Goal: Task Accomplishment & Management: Manage account settings

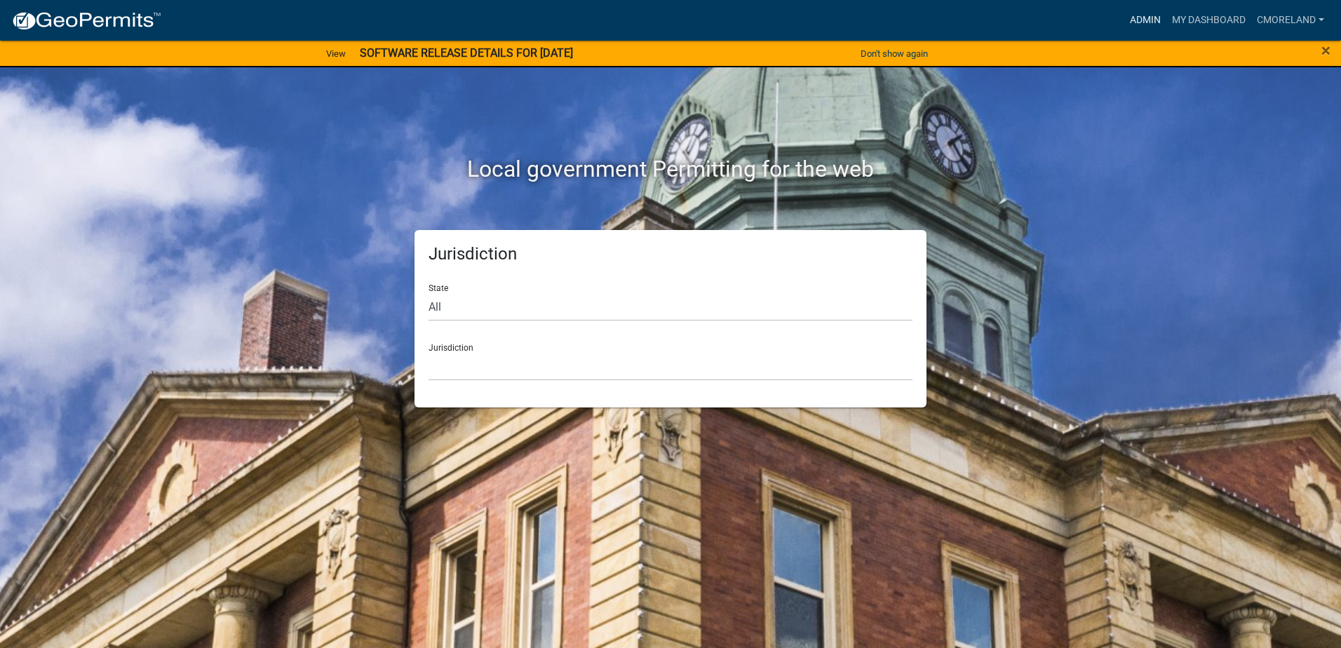
click at [1144, 15] on link "Admin" at bounding box center [1145, 20] width 42 height 27
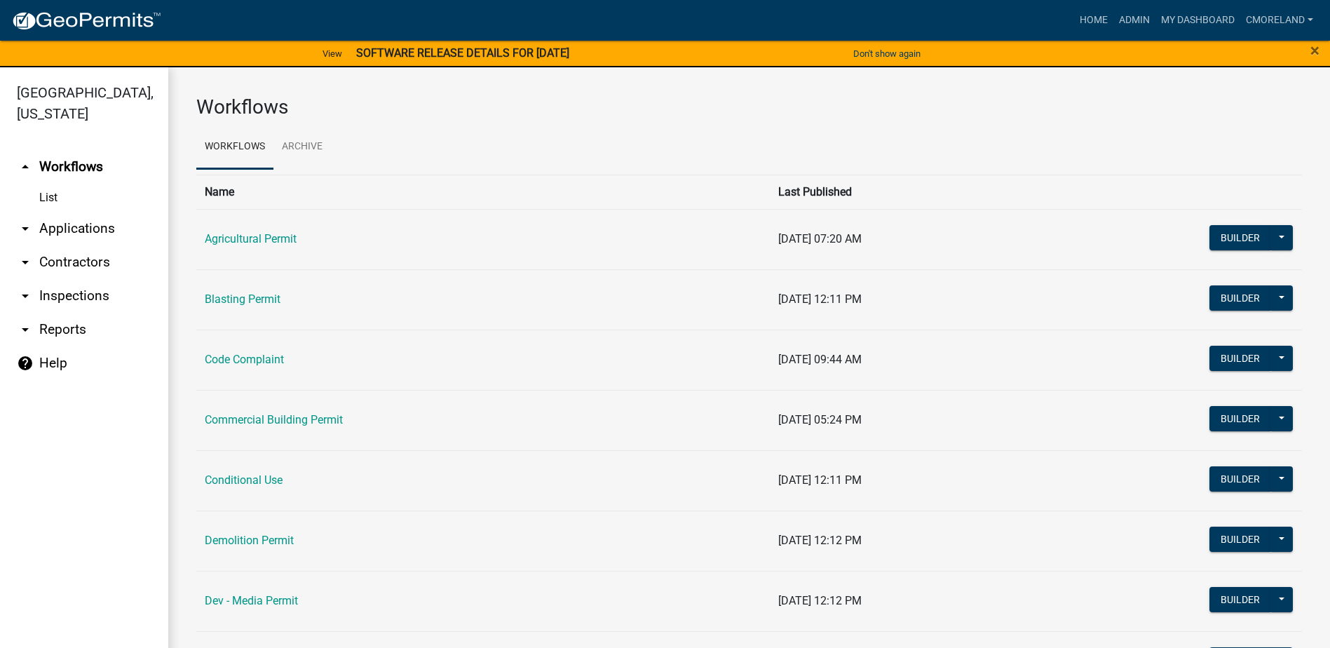
click at [86, 297] on link "arrow_drop_down Inspections" at bounding box center [84, 296] width 168 height 34
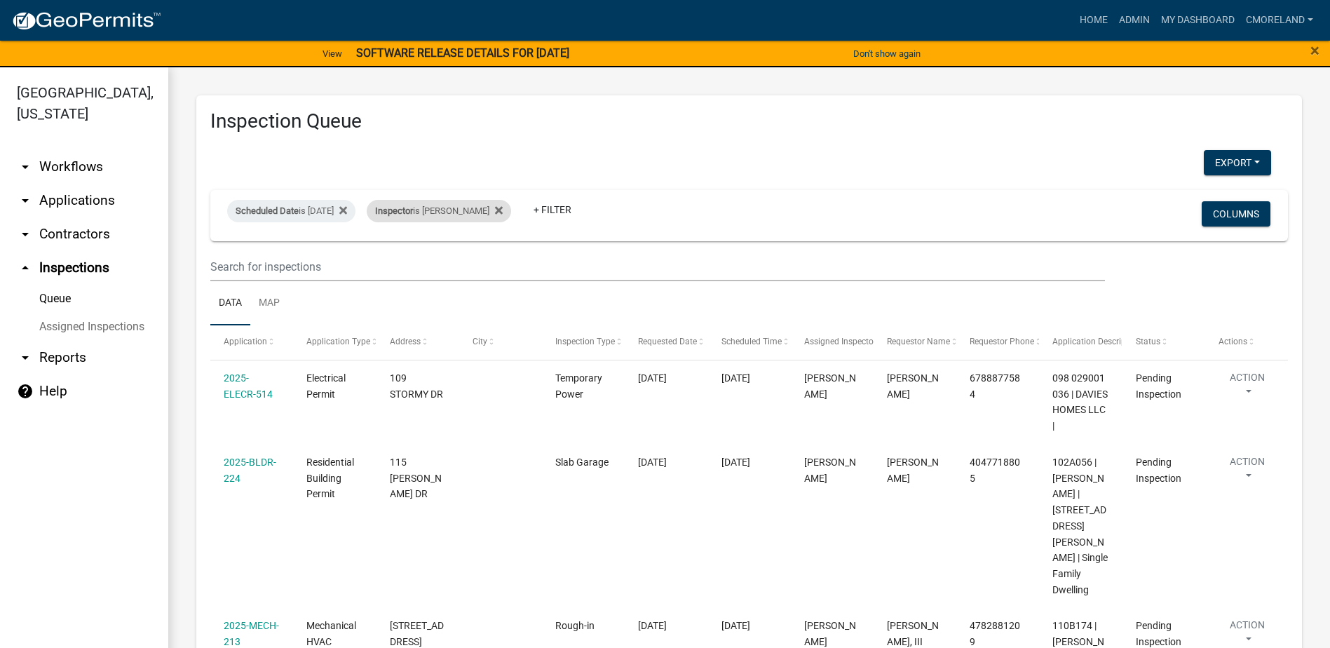
click at [511, 205] on div "Inspector is [PERSON_NAME] Remove this filter" at bounding box center [439, 211] width 144 height 22
select select "07642ab0-564c-47bb-824b-0ccf2da83593"
click at [503, 205] on icon at bounding box center [499, 210] width 8 height 11
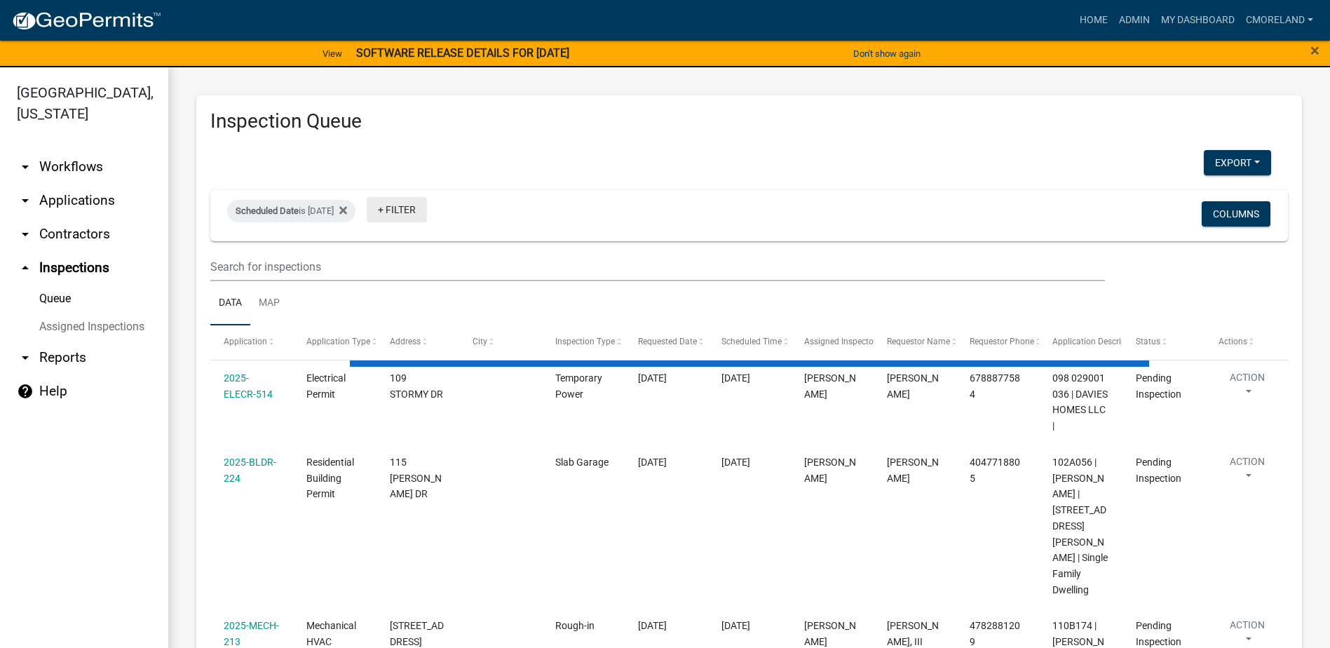
select select "2: 50"
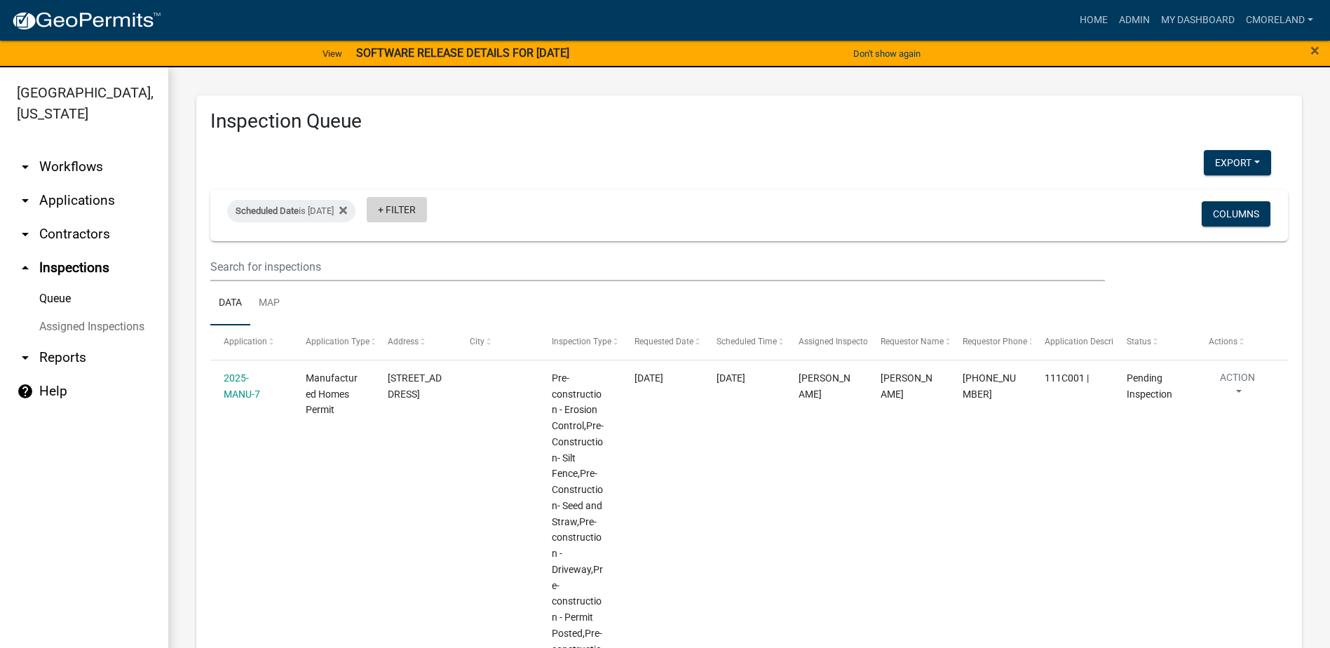
click at [424, 206] on link "+ Filter" at bounding box center [397, 209] width 60 height 25
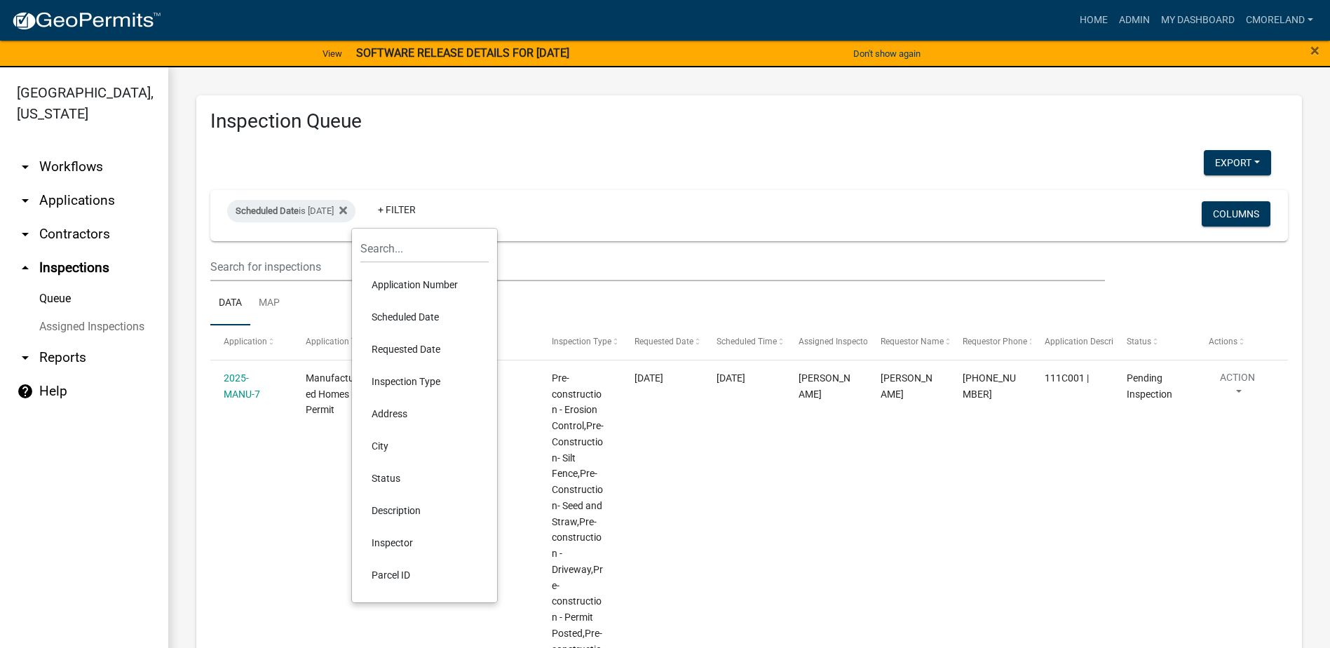
click at [394, 543] on li "Inspector" at bounding box center [424, 543] width 128 height 32
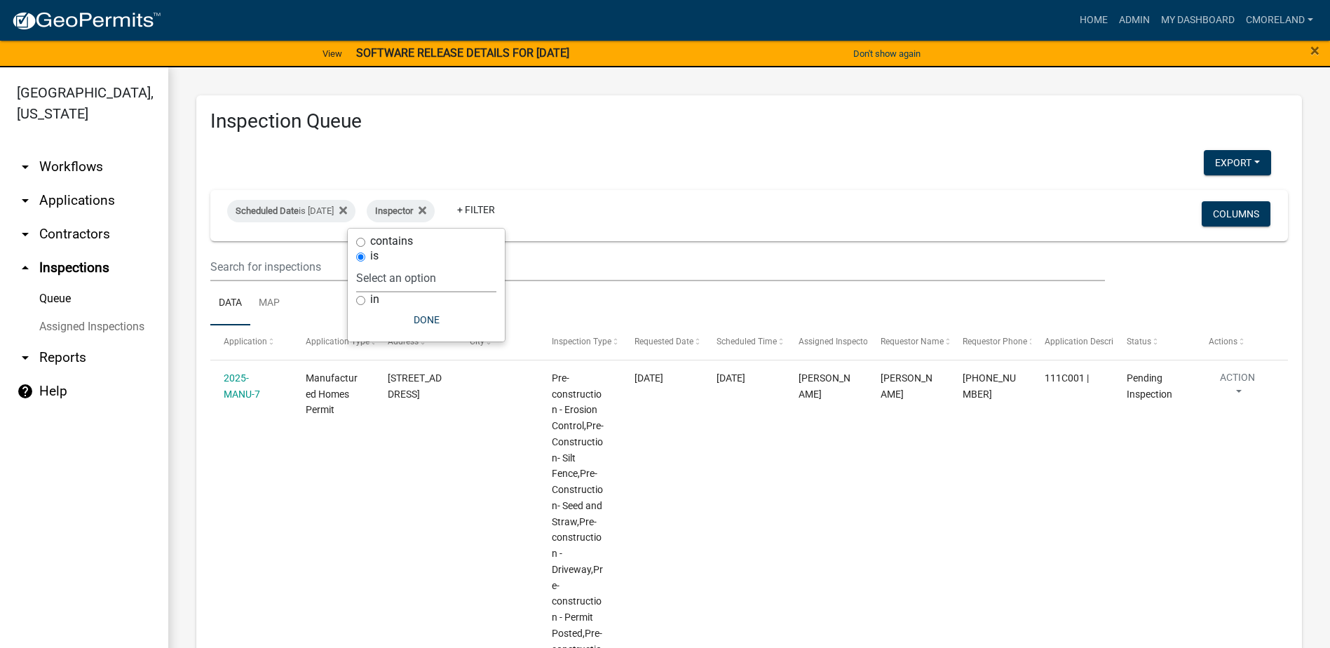
click at [459, 277] on select "Select an option None [PERSON_NAME] [PERSON_NAME] [PERSON_NAME] Quistan [PERSON…" at bounding box center [426, 278] width 140 height 29
select select "a0ea4169-8540-4a2c-b9f4-cf4c1ffdeb95"
click at [398, 264] on select "Select an option None [PERSON_NAME] [PERSON_NAME] [PERSON_NAME] Quistan [PERSON…" at bounding box center [426, 278] width 140 height 29
click at [459, 318] on button "Done" at bounding box center [468, 319] width 140 height 25
click at [1234, 161] on button "Export" at bounding box center [1237, 162] width 67 height 25
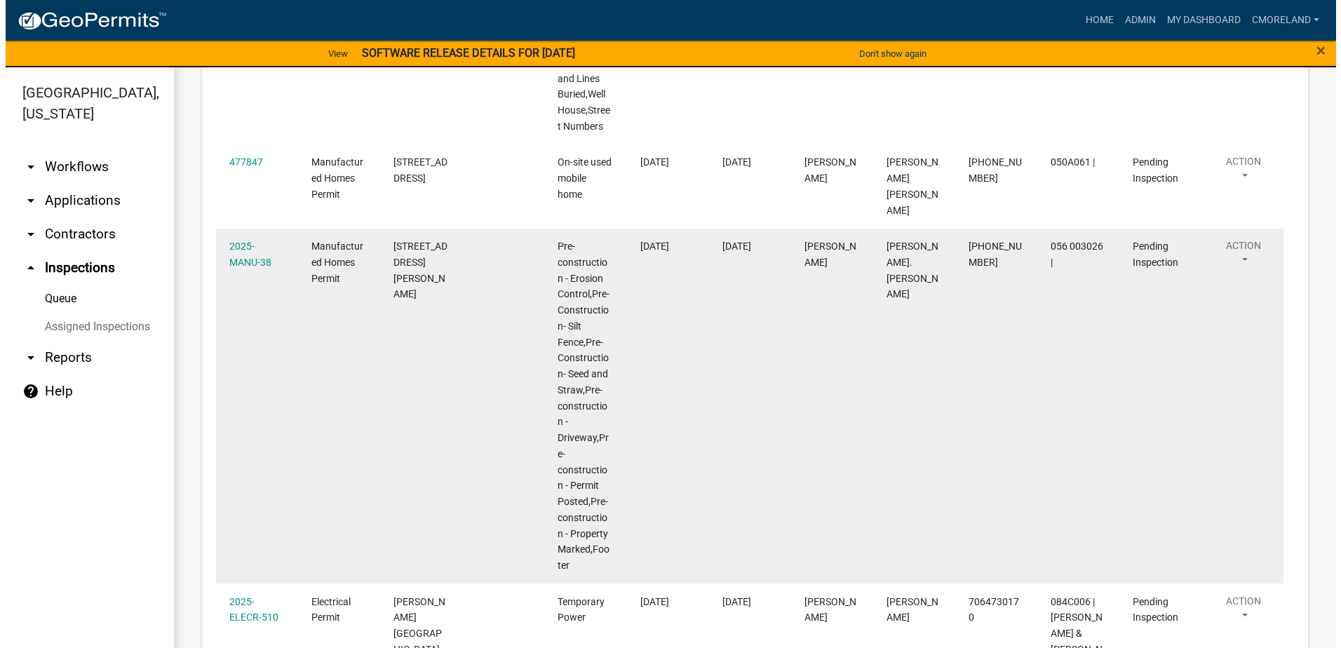
scroll to position [912, 0]
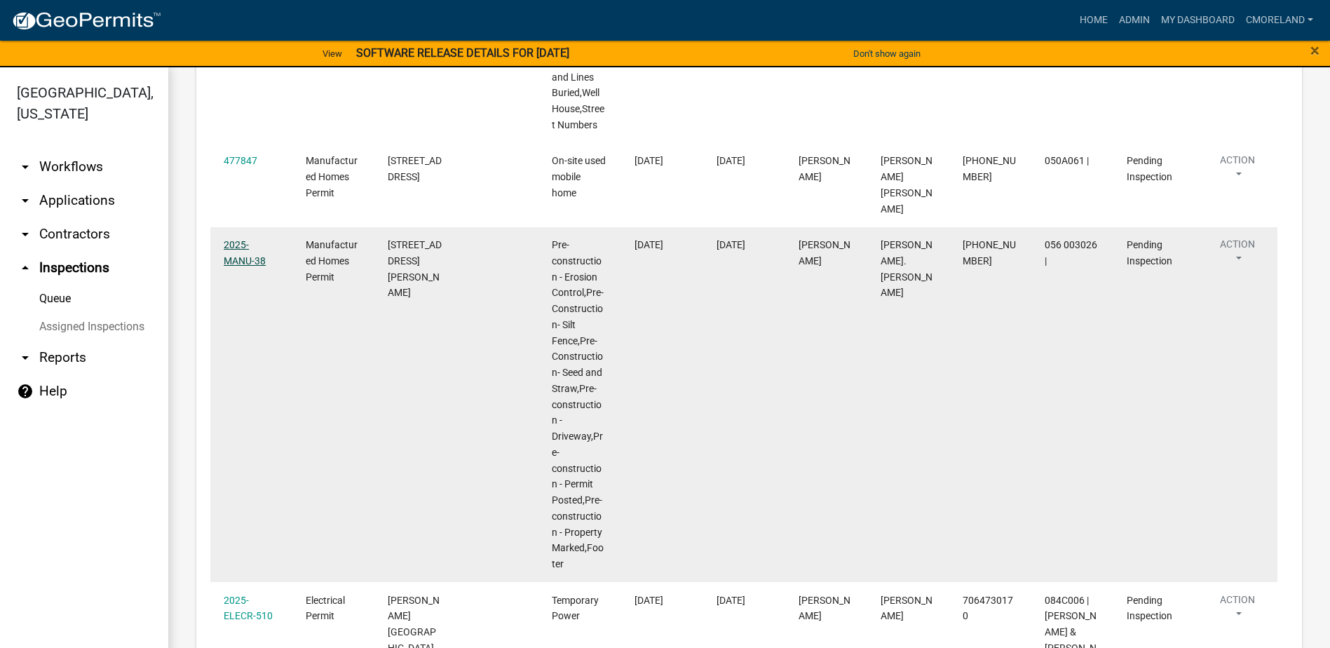
click at [258, 245] on link "2025-MANU-38" at bounding box center [245, 252] width 42 height 27
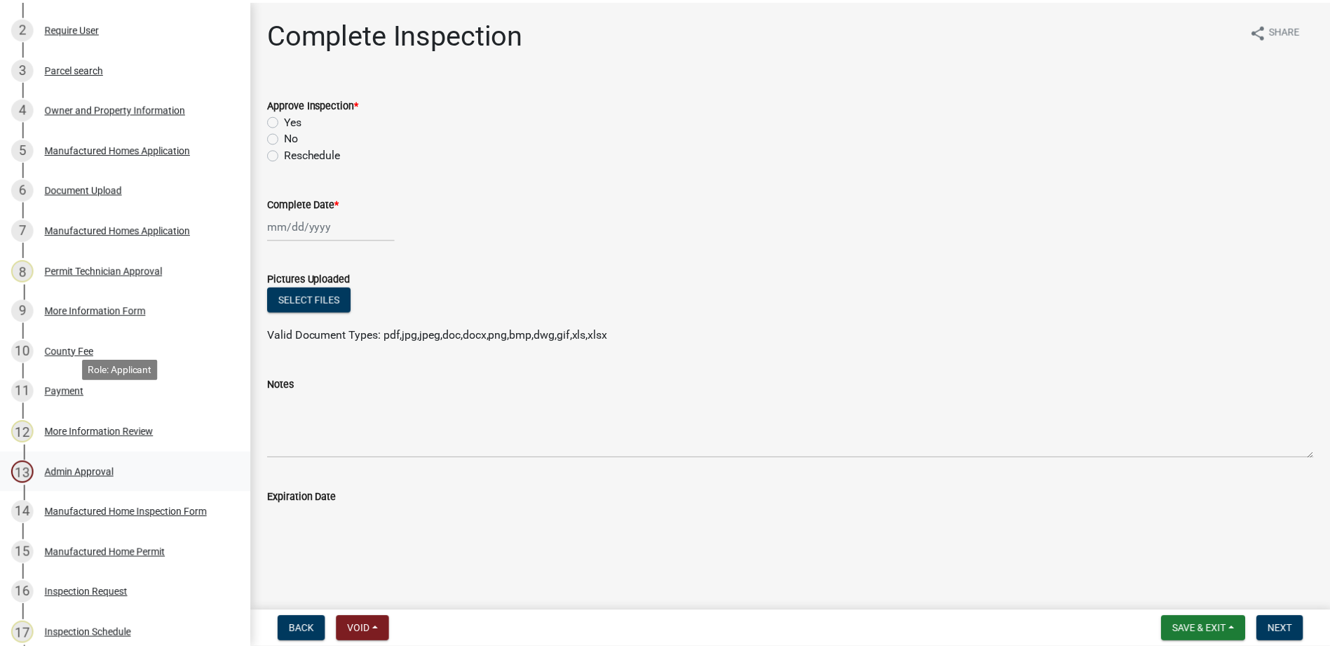
scroll to position [351, 0]
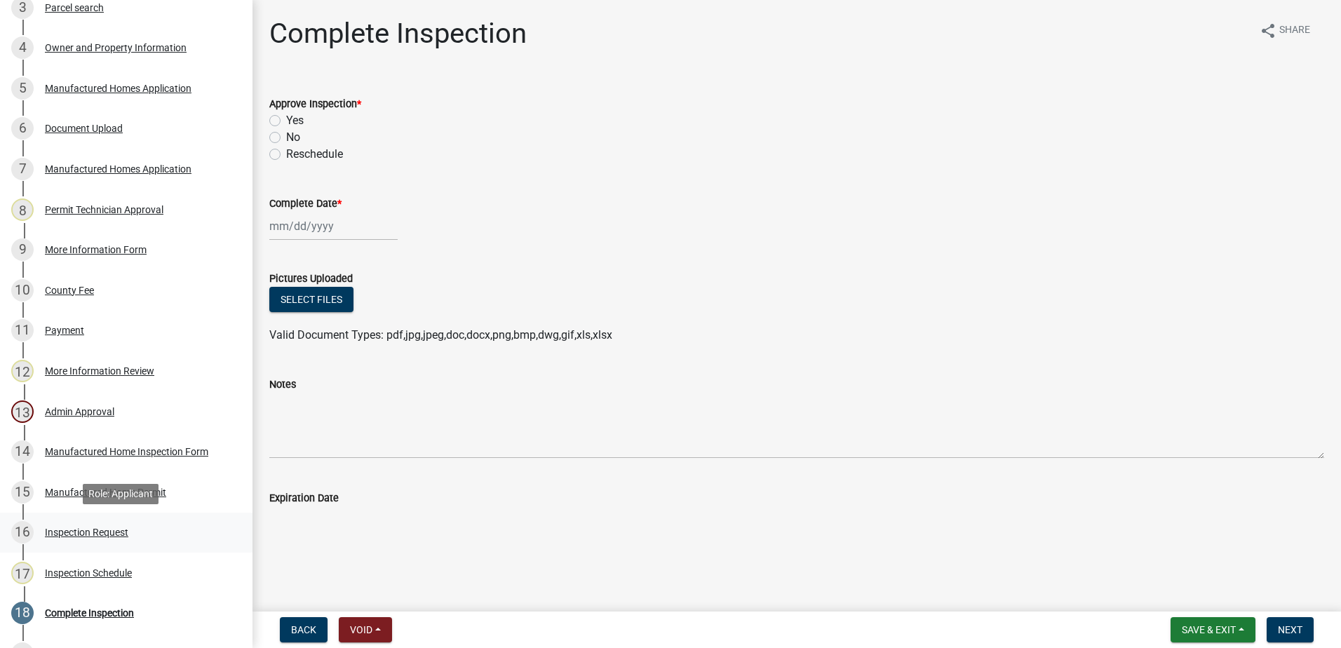
click at [119, 533] on div "Inspection Request" at bounding box center [86, 532] width 83 height 10
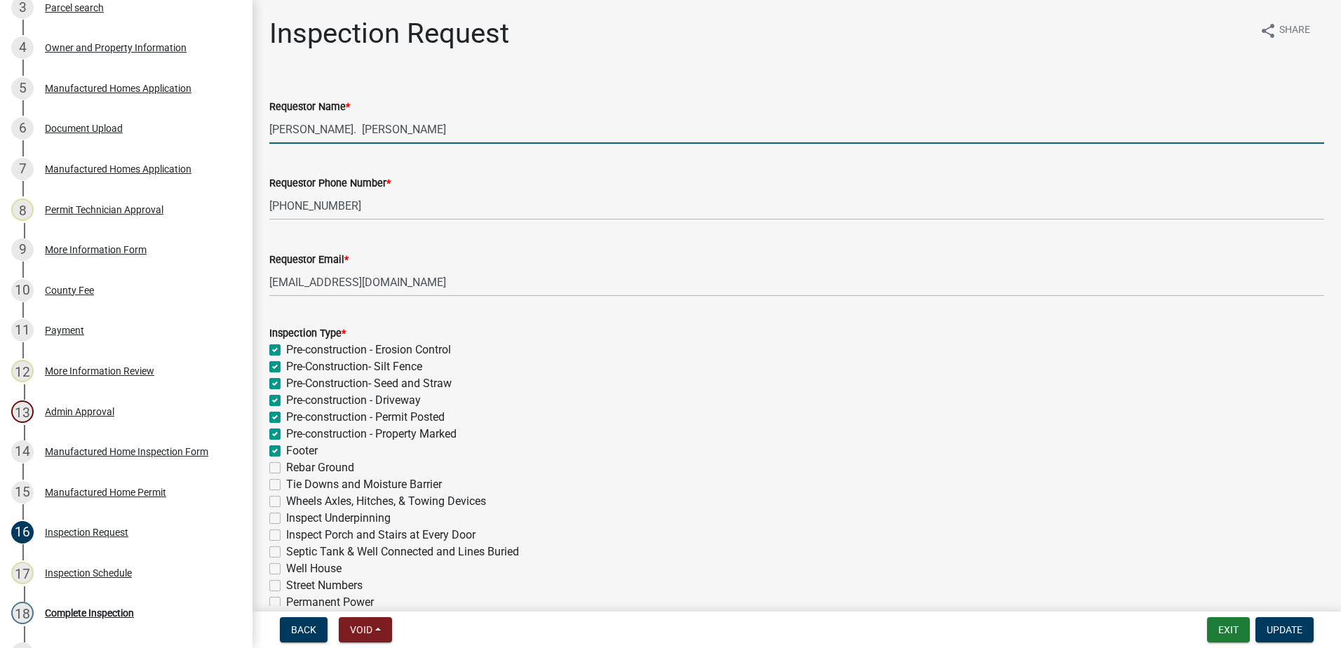
click at [366, 130] on input "[PERSON_NAME]. [PERSON_NAME]" at bounding box center [796, 129] width 1055 height 29
click at [271, 128] on input "[PERSON_NAME]" at bounding box center [796, 129] width 1055 height 29
type input "[PERSON_NAME]"
click at [286, 384] on label "Pre-Construction- Seed and Straw" at bounding box center [369, 383] width 166 height 17
click at [286, 384] on input "Pre-Construction- Seed and Straw" at bounding box center [290, 379] width 9 height 9
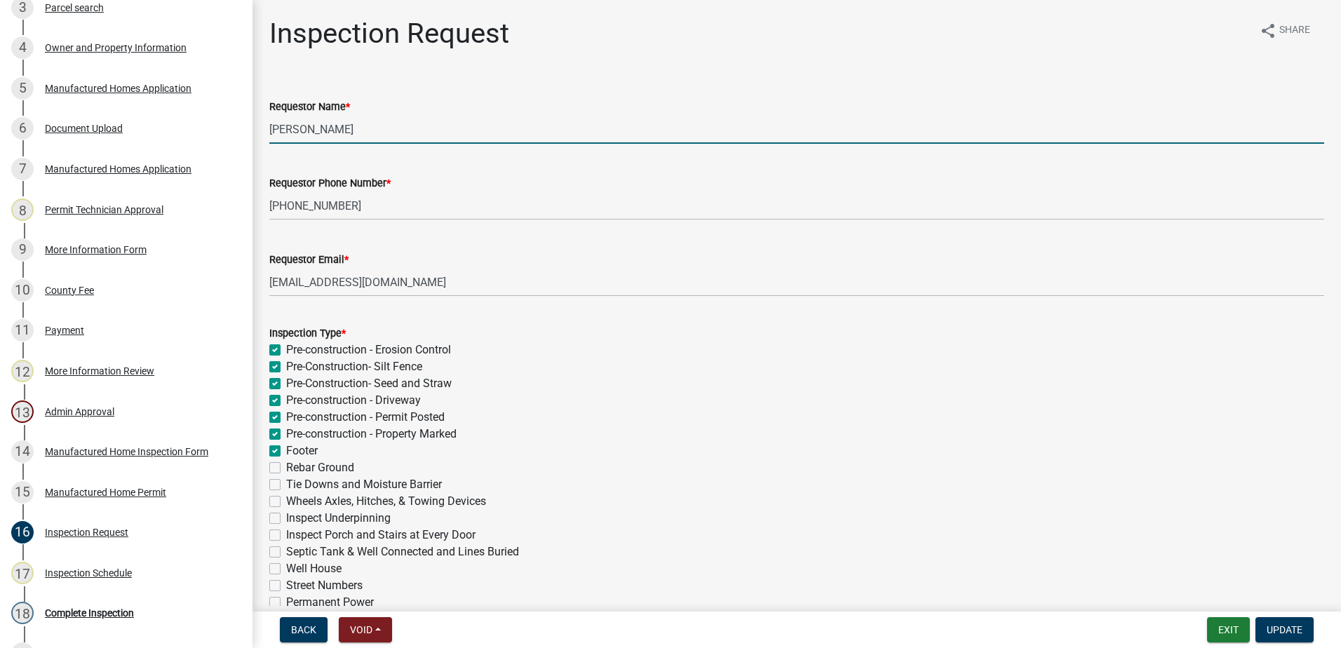
checkbox input "false"
checkbox input "true"
checkbox input "false"
checkbox input "true"
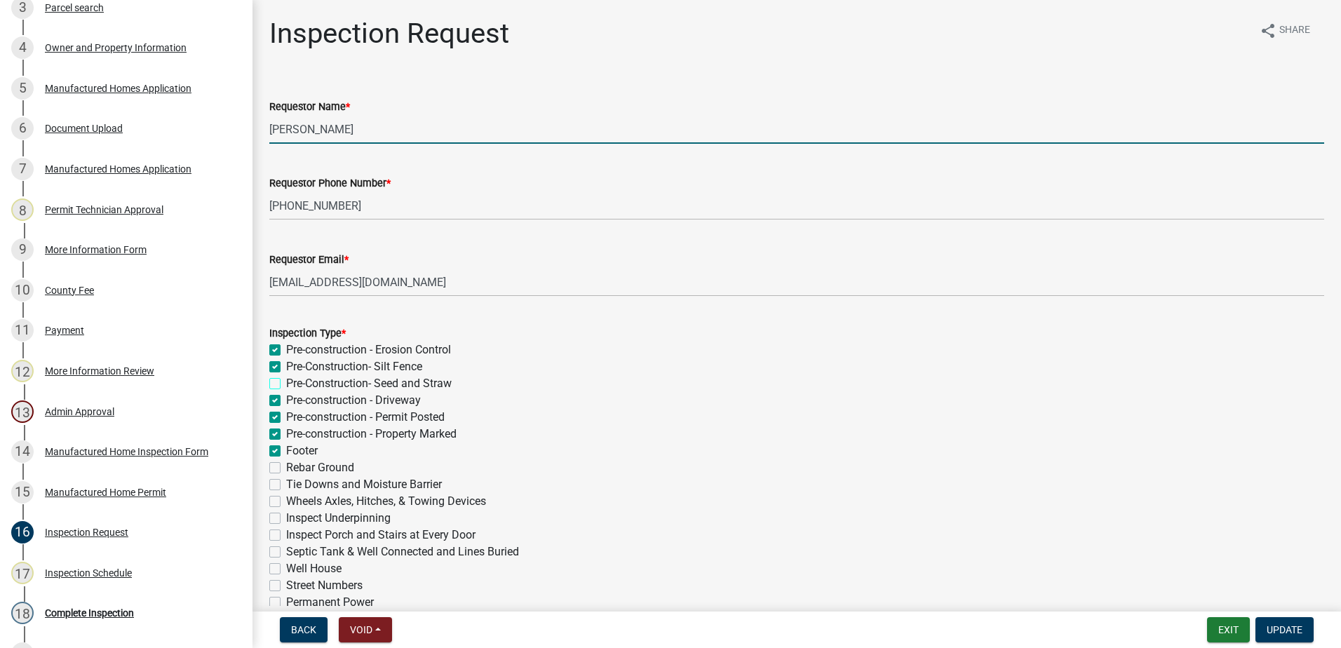
checkbox input "true"
checkbox input "false"
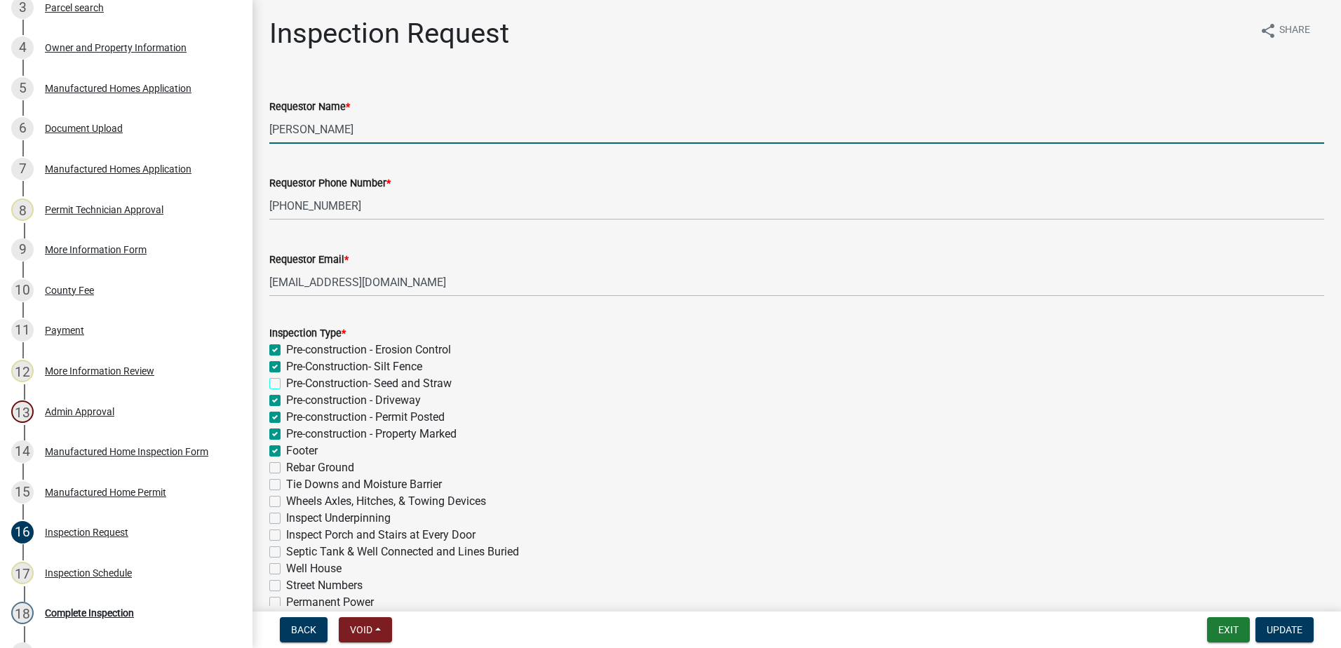
checkbox input "false"
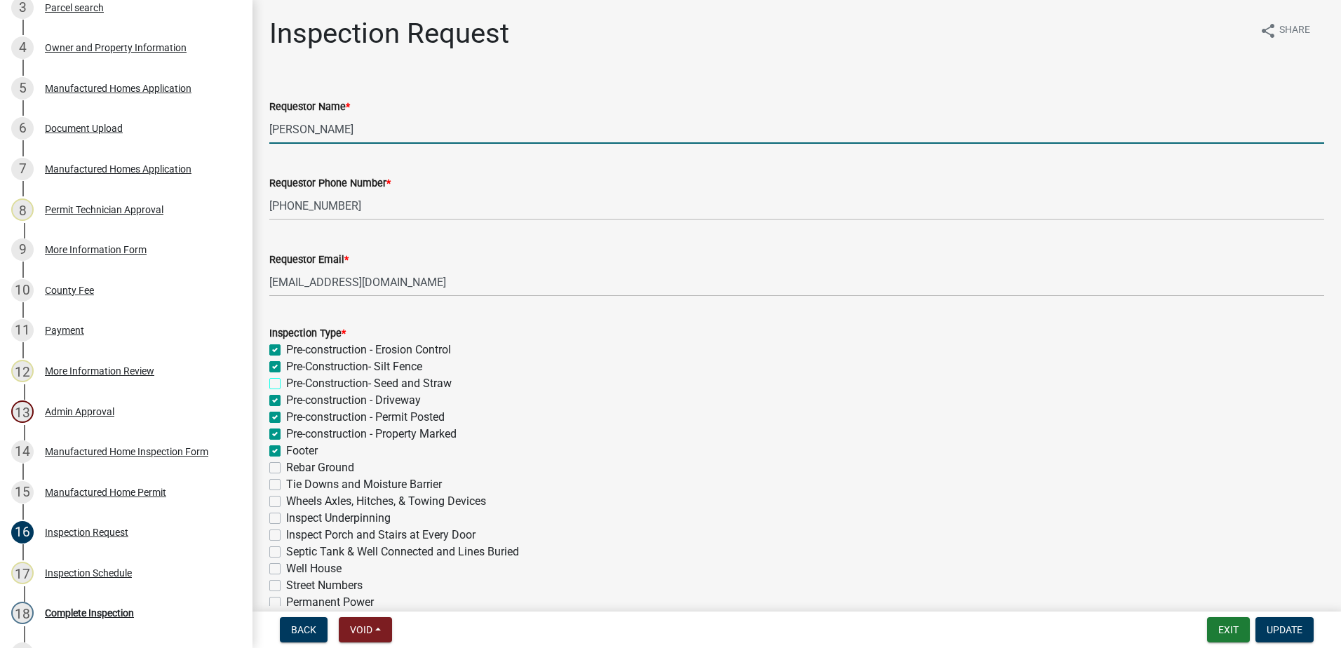
checkbox input "false"
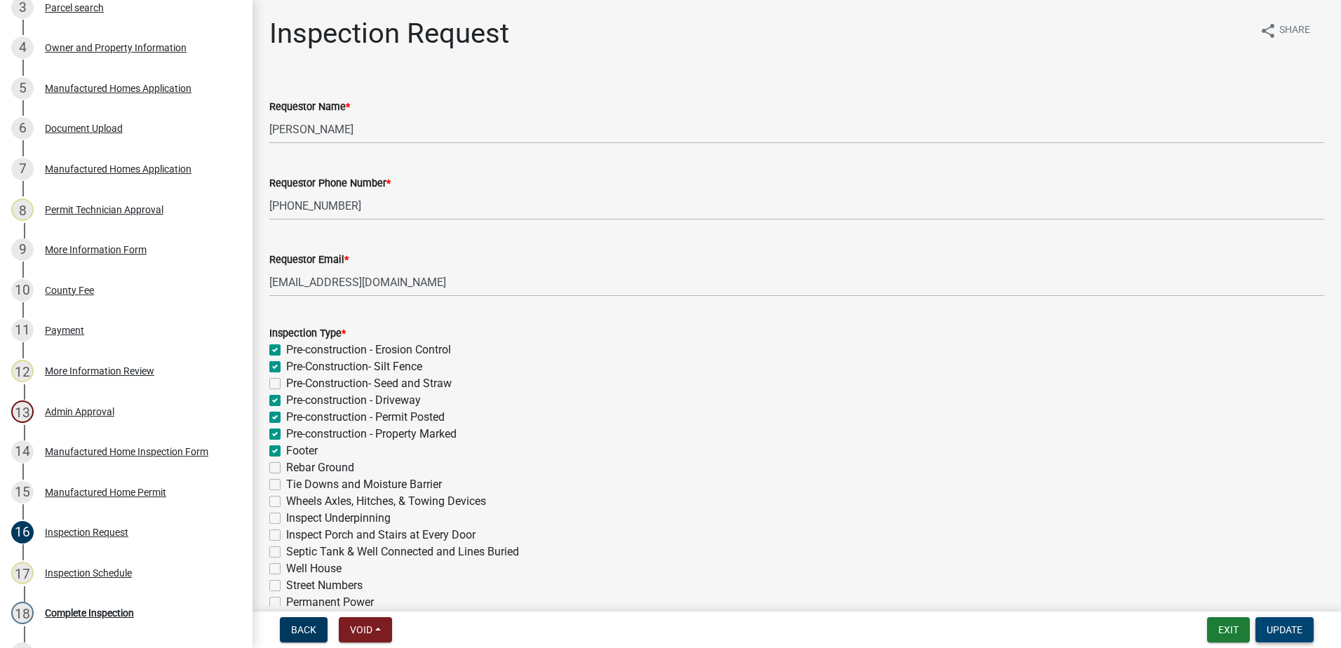
click at [1292, 626] on span "Update" at bounding box center [1284, 629] width 36 height 11
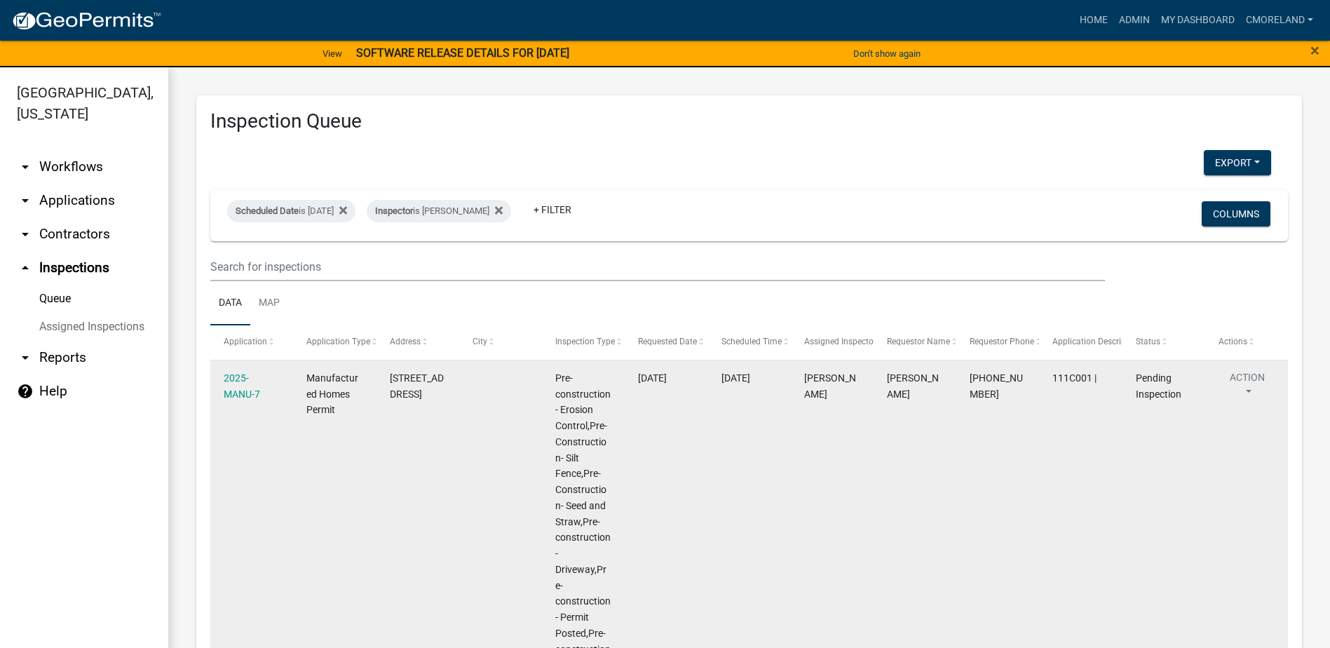
scroll to position [70, 0]
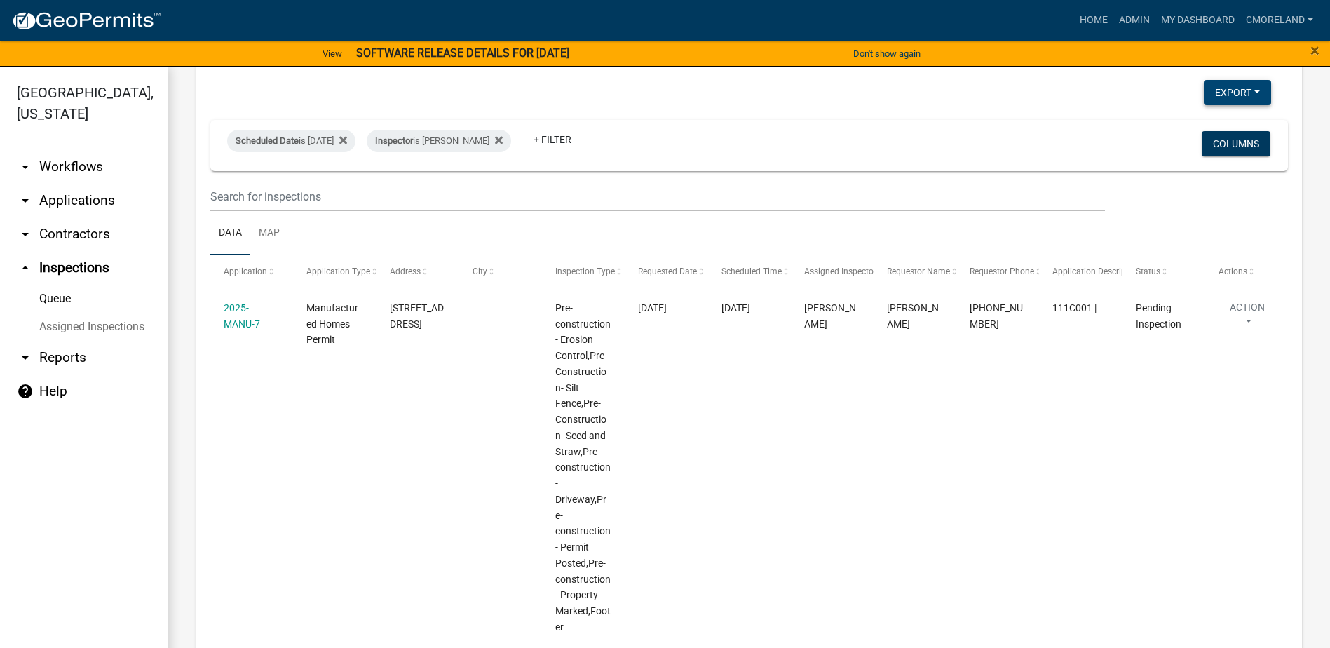
click at [1215, 95] on button "Export" at bounding box center [1237, 92] width 67 height 25
click at [1189, 130] on button "Excel Format (.xlsx)" at bounding box center [1205, 129] width 131 height 34
click at [899, 169] on div "Scheduled Date is [DATE] Inspector is [PERSON_NAME] + Filter Columns" at bounding box center [749, 145] width 1065 height 51
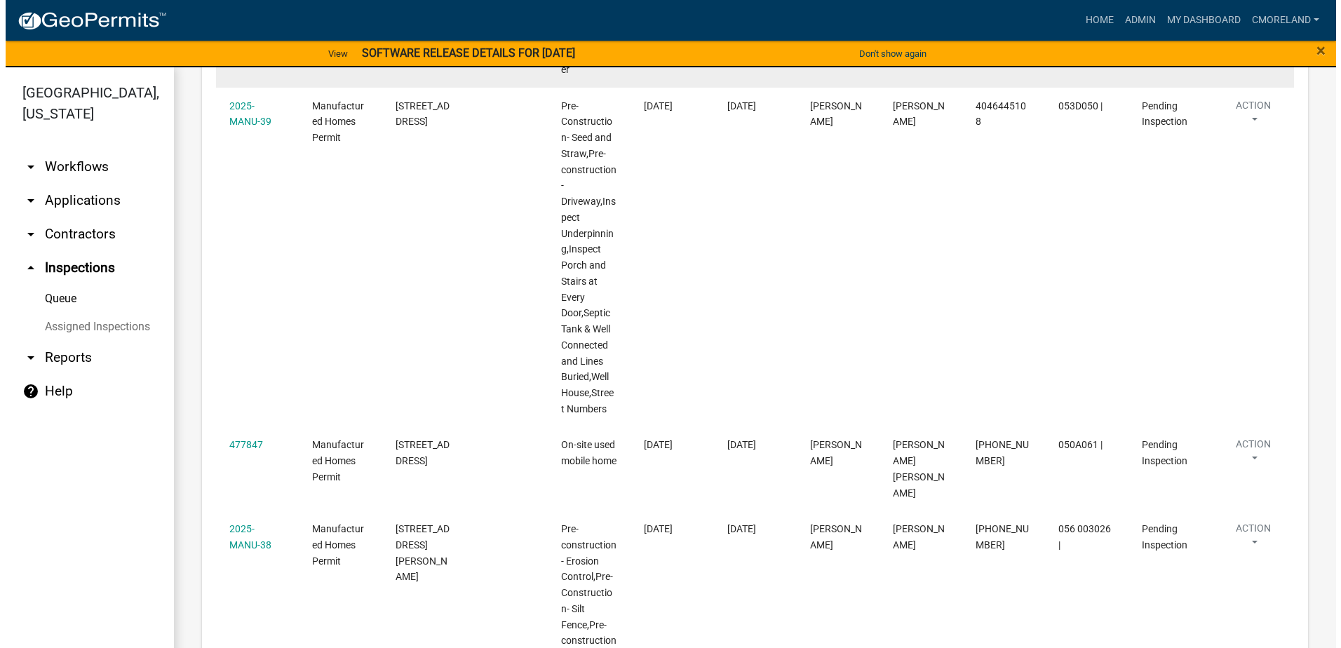
scroll to position [631, 0]
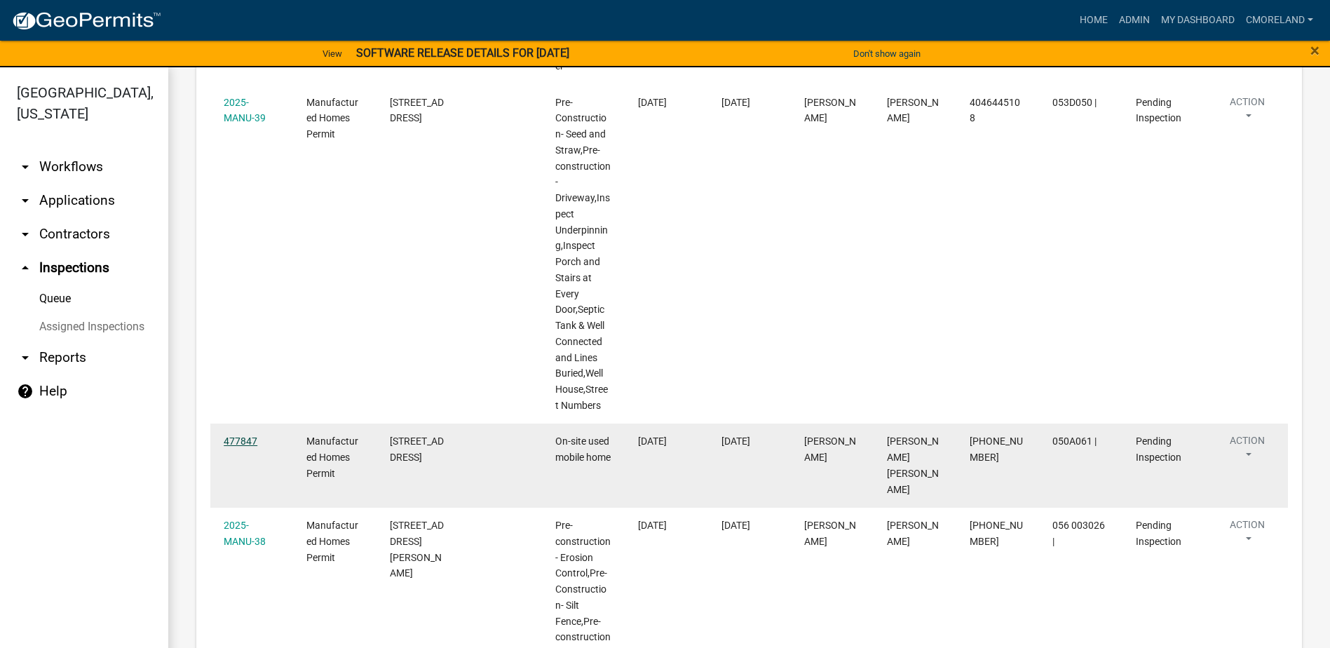
click at [244, 440] on link "477847" at bounding box center [241, 440] width 34 height 11
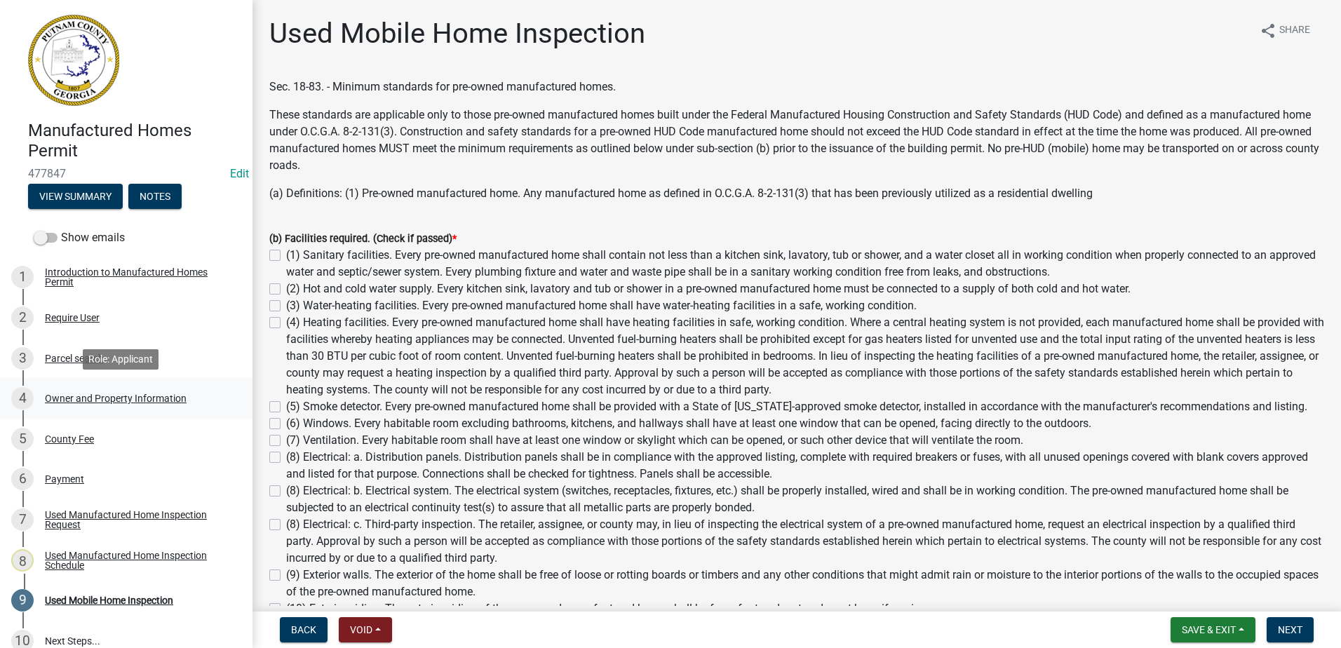
click at [111, 396] on div "Owner and Property Information" at bounding box center [116, 398] width 142 height 10
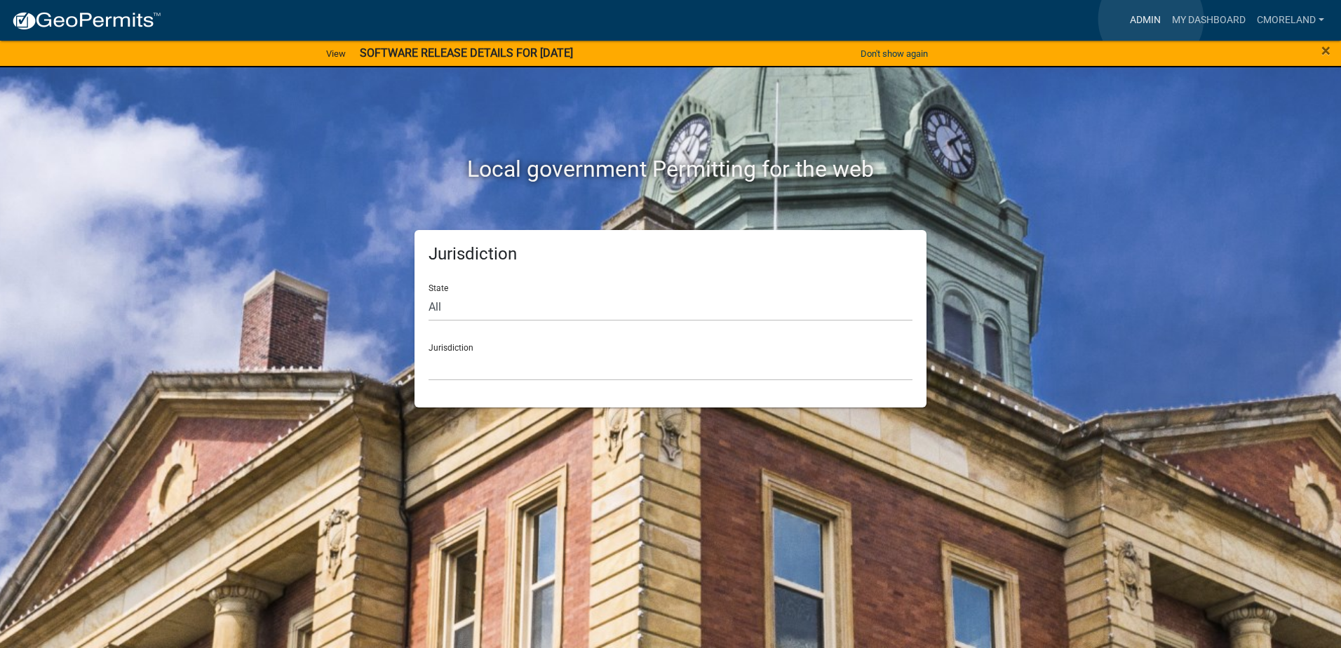
click at [1151, 19] on link "Admin" at bounding box center [1145, 20] width 42 height 27
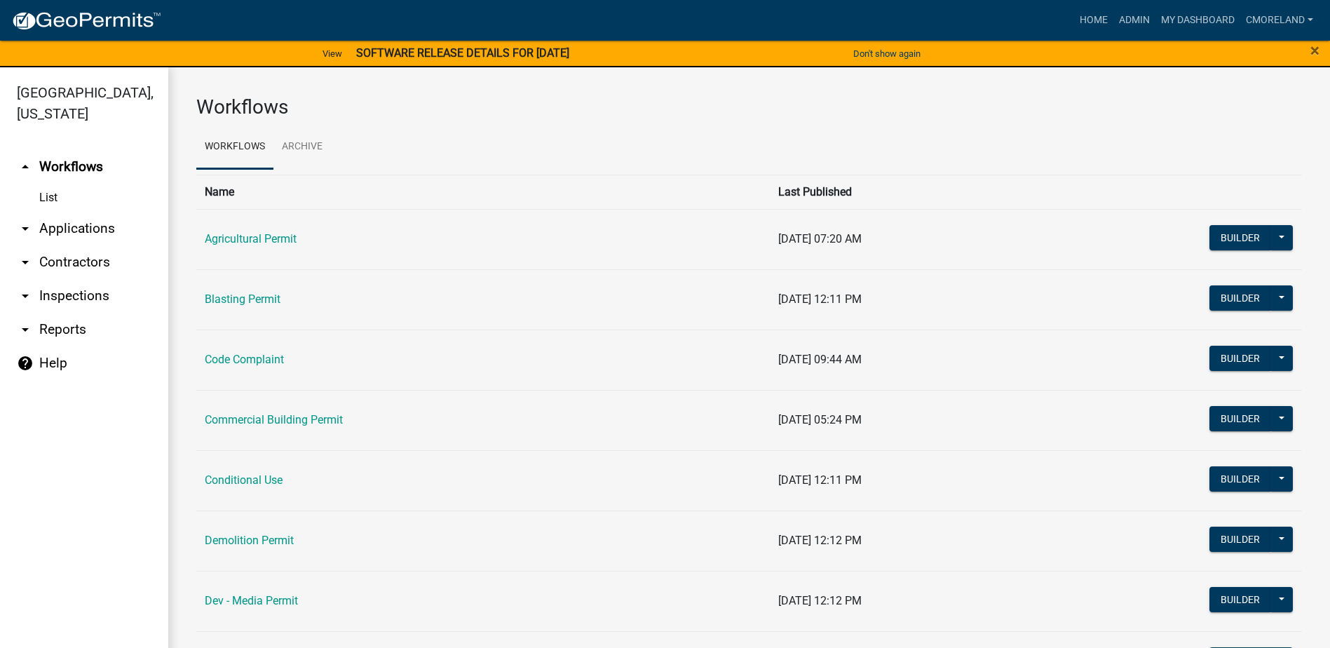
click at [70, 291] on link "arrow_drop_down Inspections" at bounding box center [84, 296] width 168 height 34
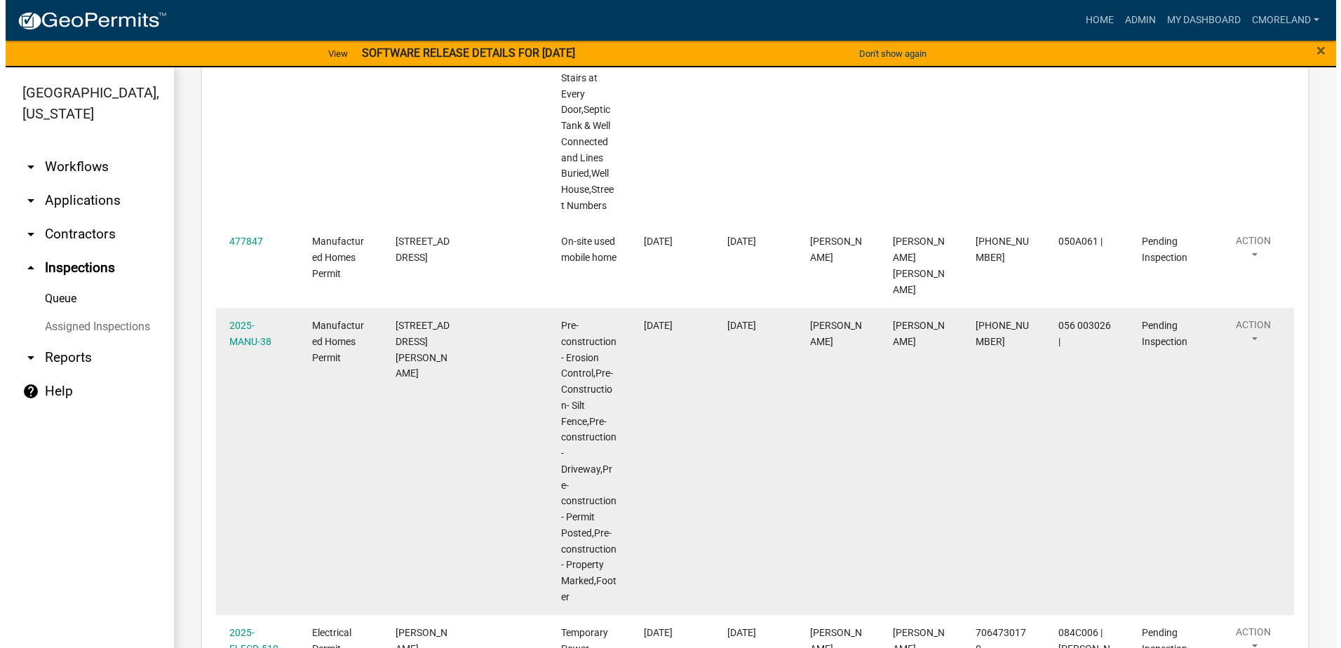
scroll to position [771, 0]
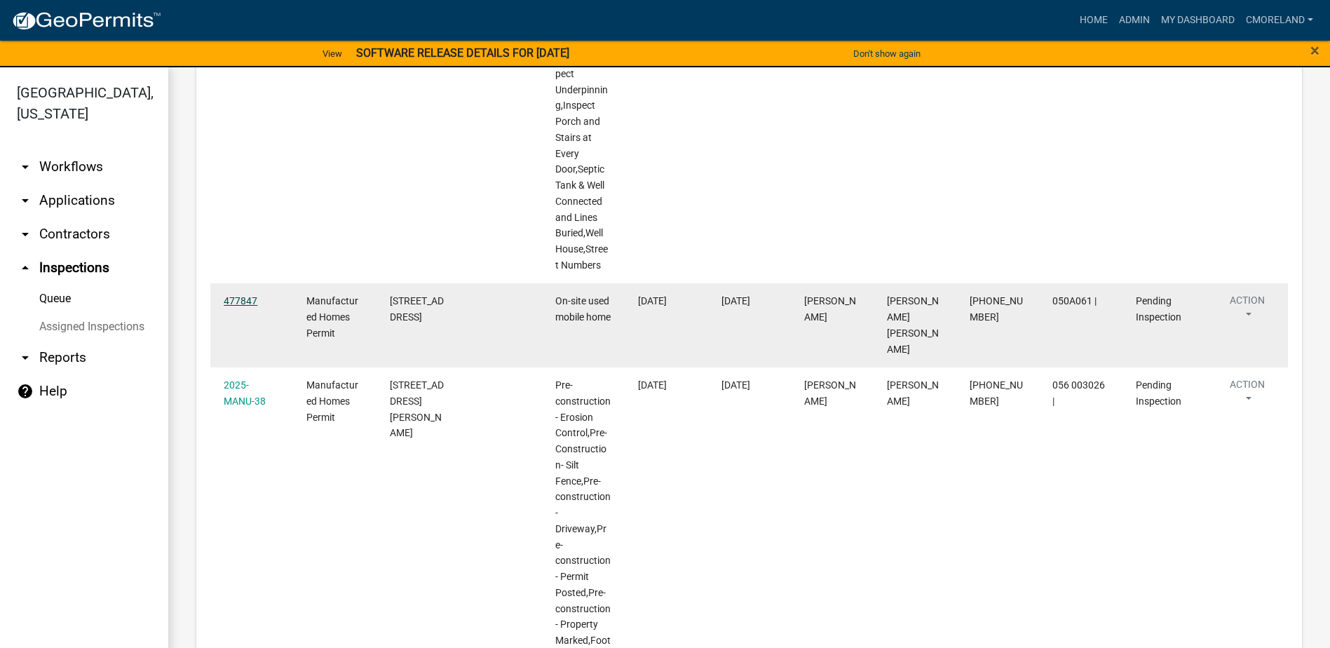
click at [243, 303] on link "477847" at bounding box center [241, 300] width 34 height 11
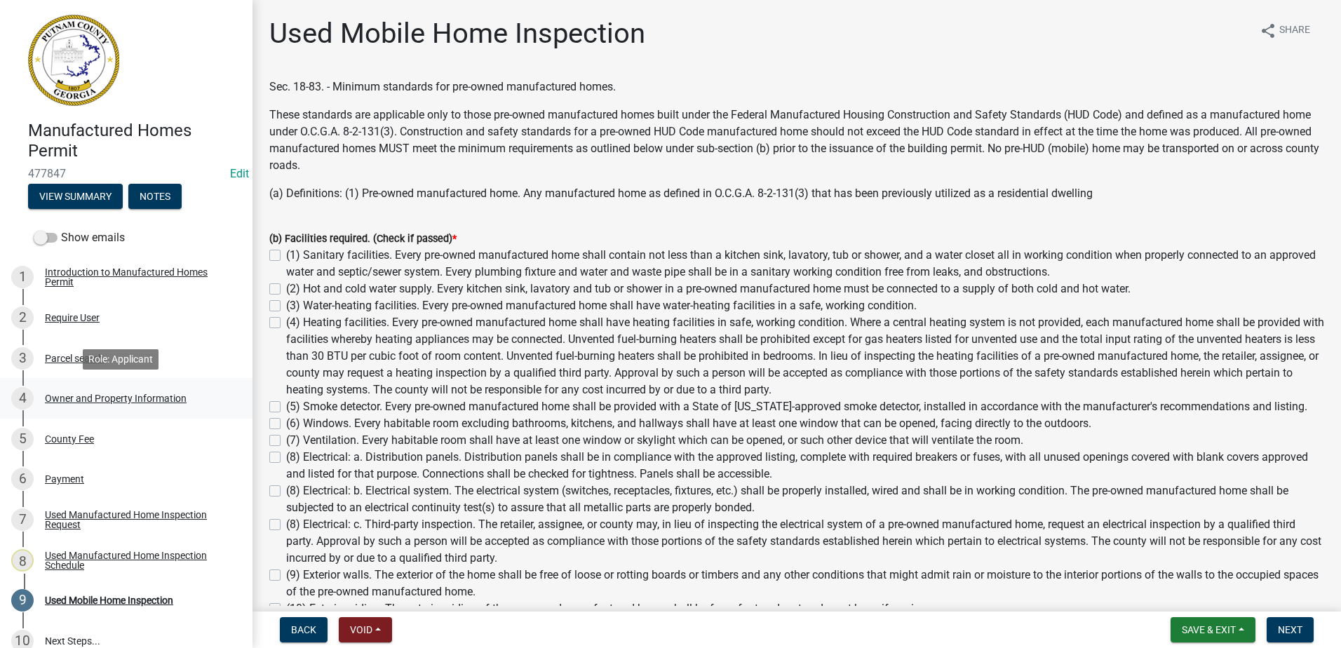
click at [122, 396] on div "Owner and Property Information" at bounding box center [116, 398] width 142 height 10
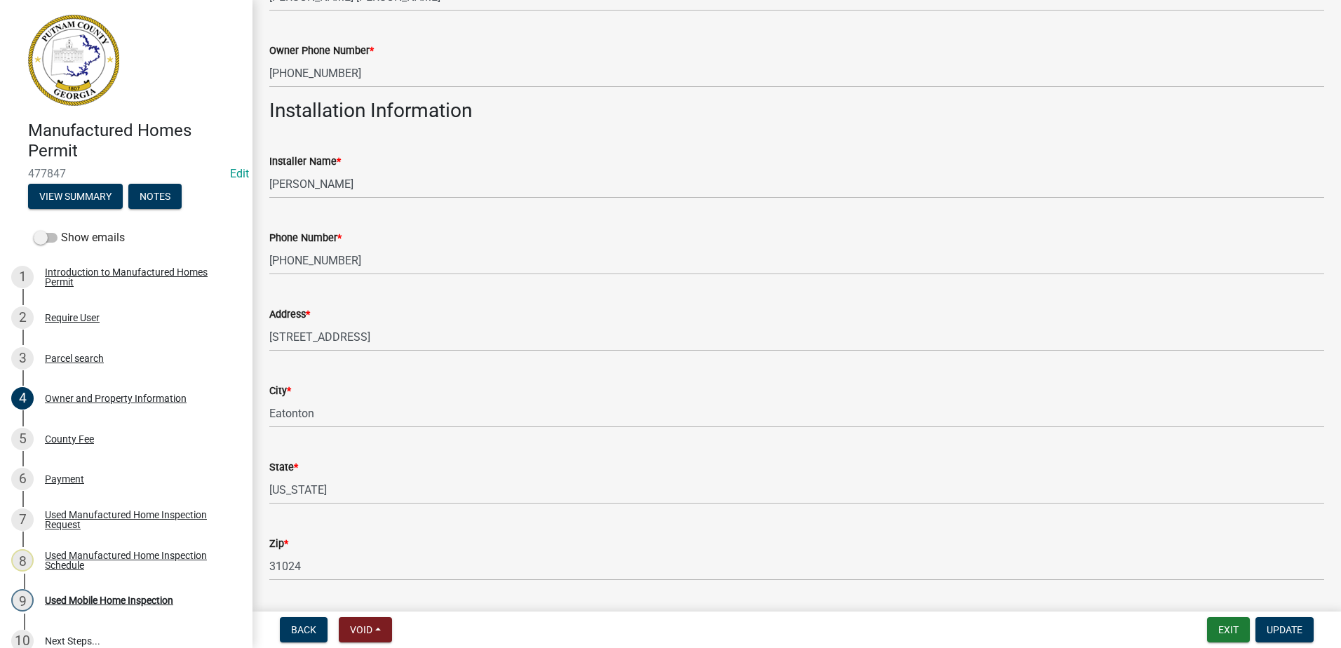
scroll to position [327, 0]
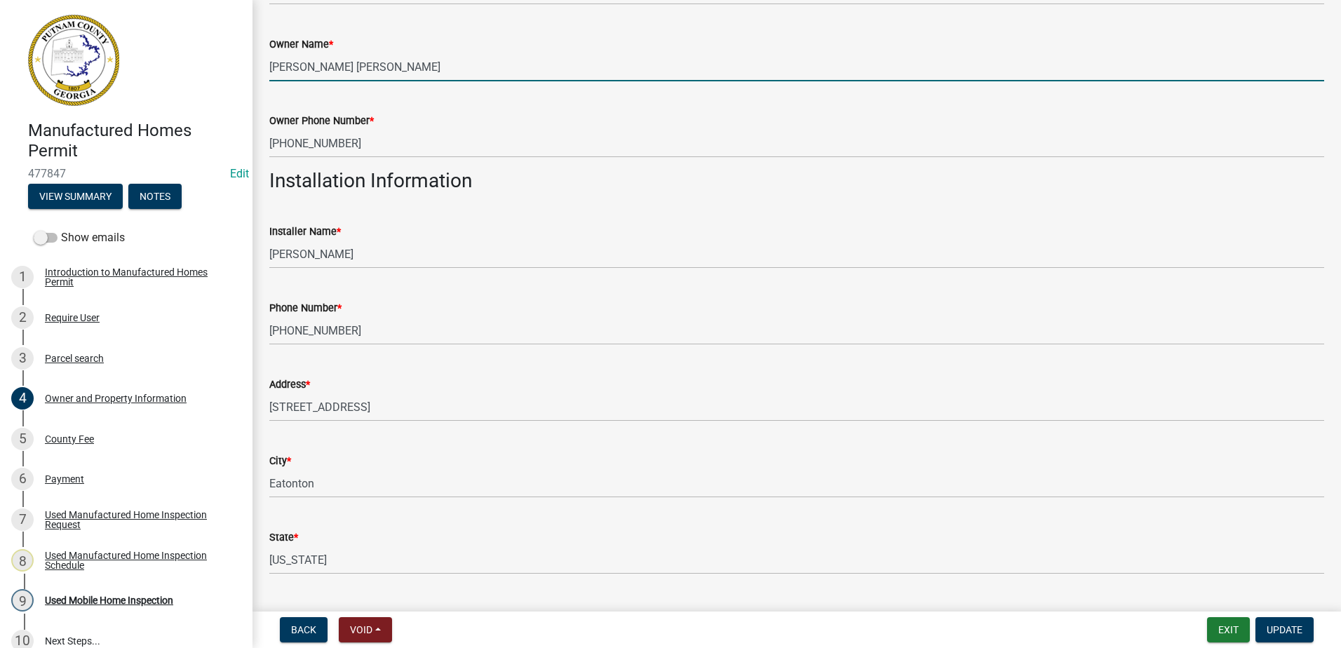
click at [406, 67] on input "[PERSON_NAME] [PERSON_NAME]" at bounding box center [796, 67] width 1055 height 29
type input "JEMISON EVANS GREG"
click at [1291, 624] on span "Update" at bounding box center [1284, 629] width 36 height 11
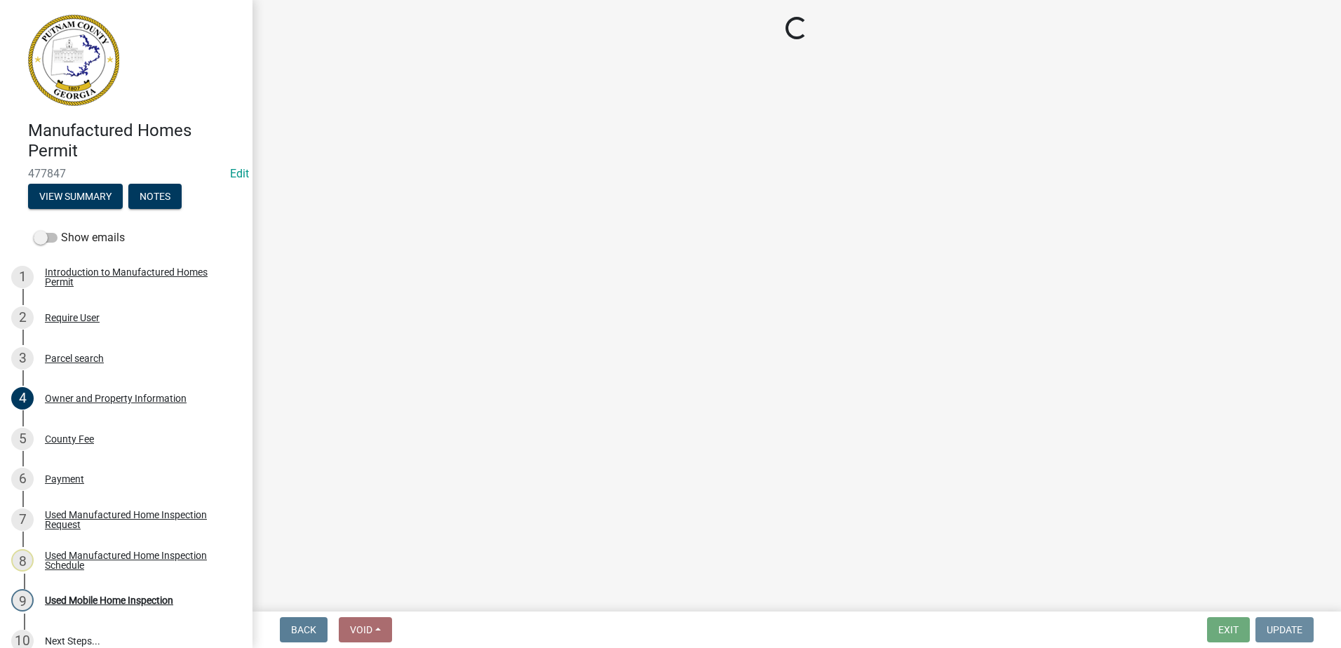
scroll to position [0, 0]
